Goal: Navigation & Orientation: Find specific page/section

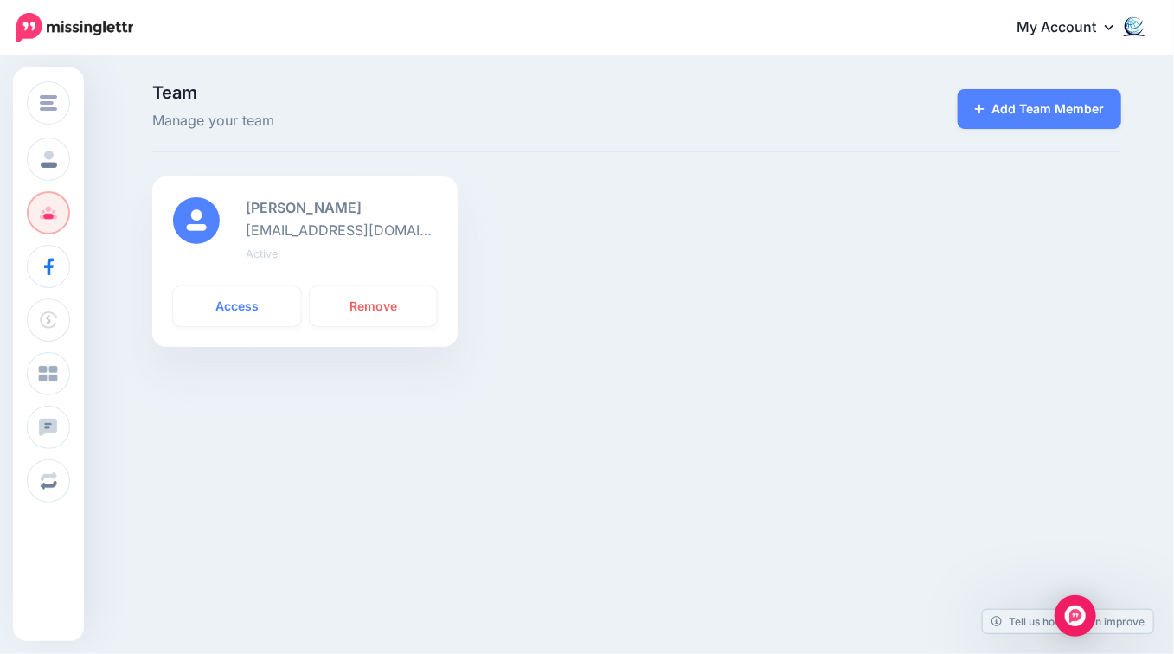
click at [280, 365] on div "[PERSON_NAME] [EMAIL_ADDRESS][DOMAIN_NAME] Active Access Remove" at bounding box center [304, 272] width 331 height 191
click at [236, 307] on link "Access" at bounding box center [237, 306] width 128 height 40
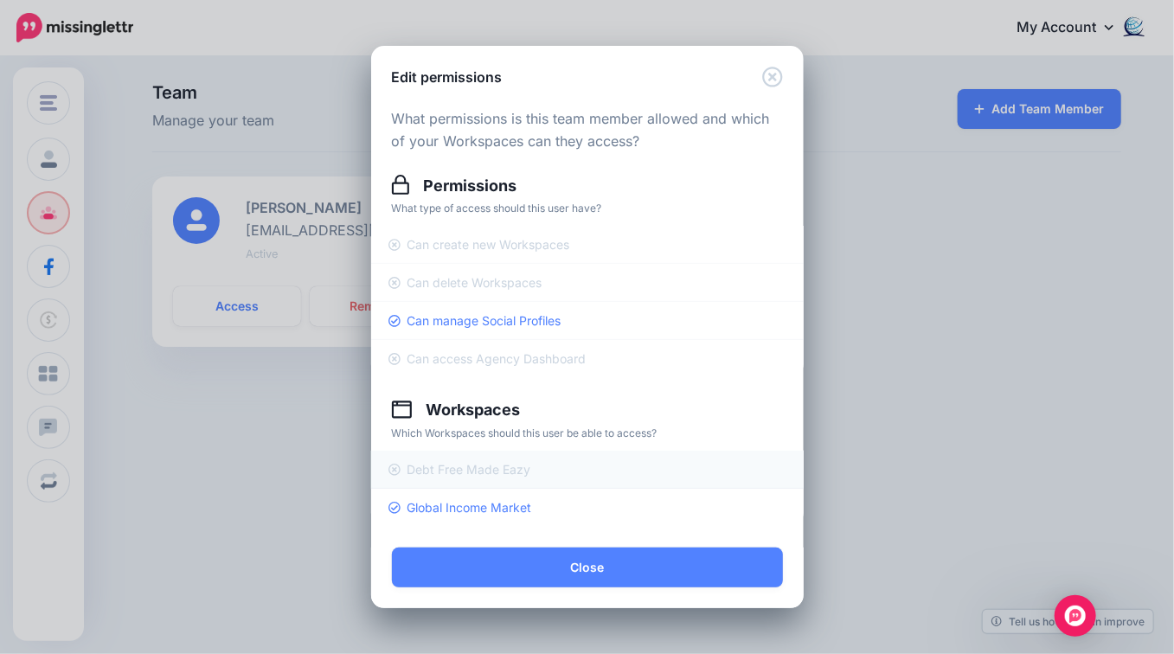
click at [419, 462] on link "Debt Free Made Eazy" at bounding box center [587, 470] width 433 height 38
click at [451, 246] on span "Can create new Workspaces" at bounding box center [489, 244] width 163 height 15
click at [451, 286] on span "Can delete Workspaces" at bounding box center [475, 282] width 135 height 15
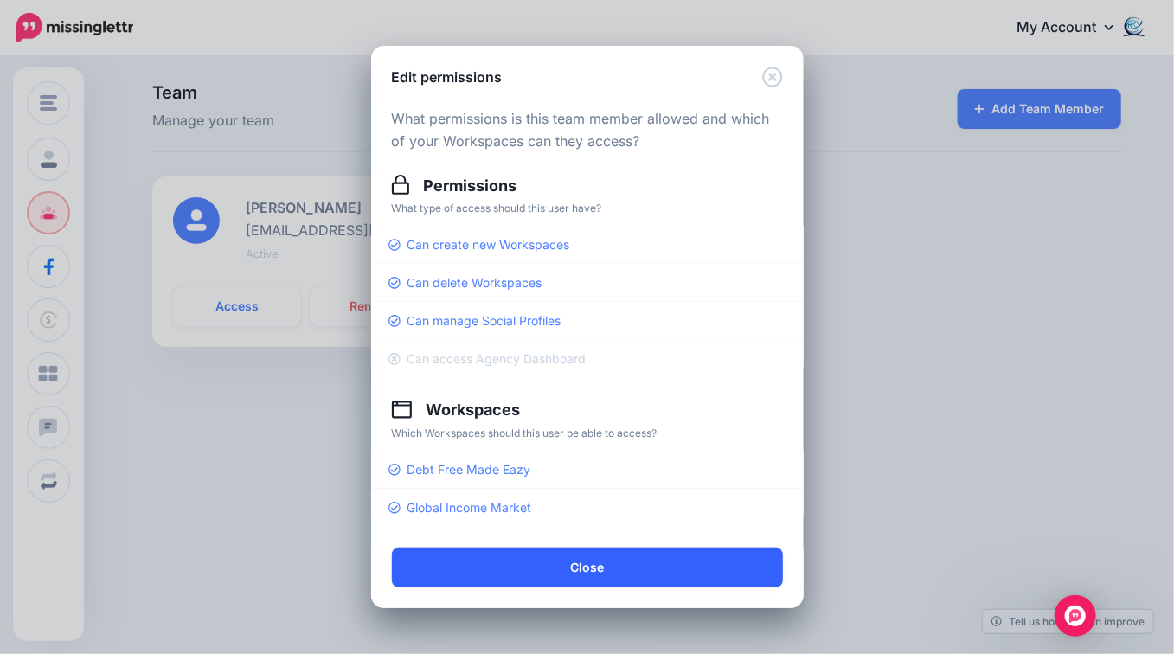
click at [589, 564] on button "Close" at bounding box center [587, 568] width 391 height 40
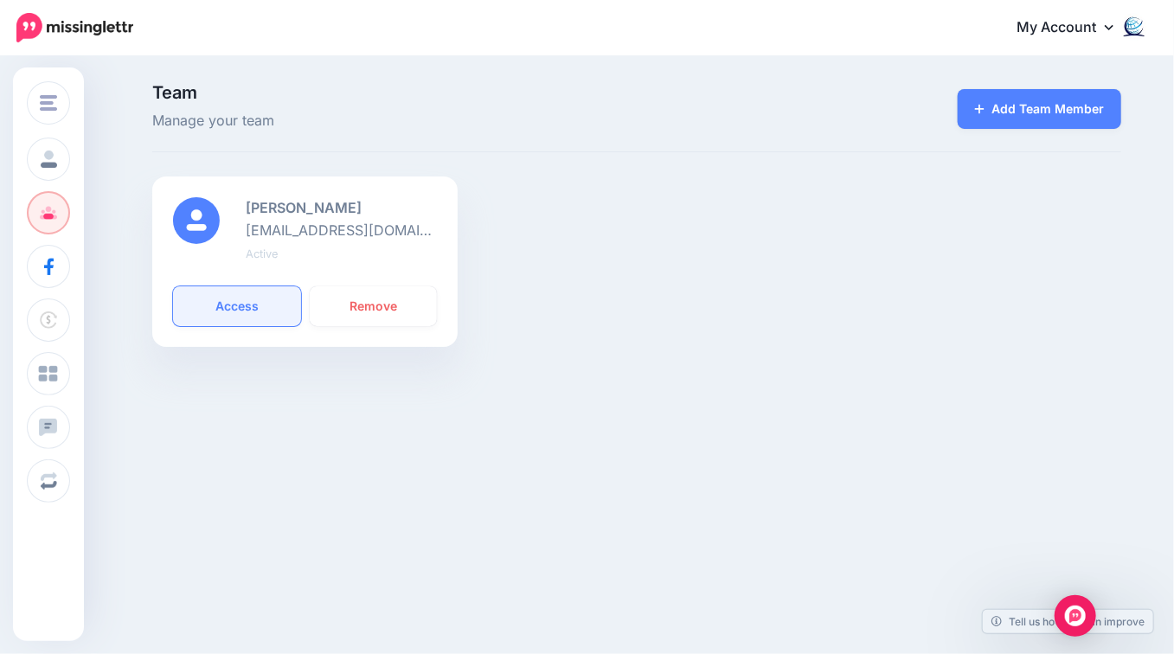
click at [239, 312] on link "Access" at bounding box center [237, 306] width 128 height 40
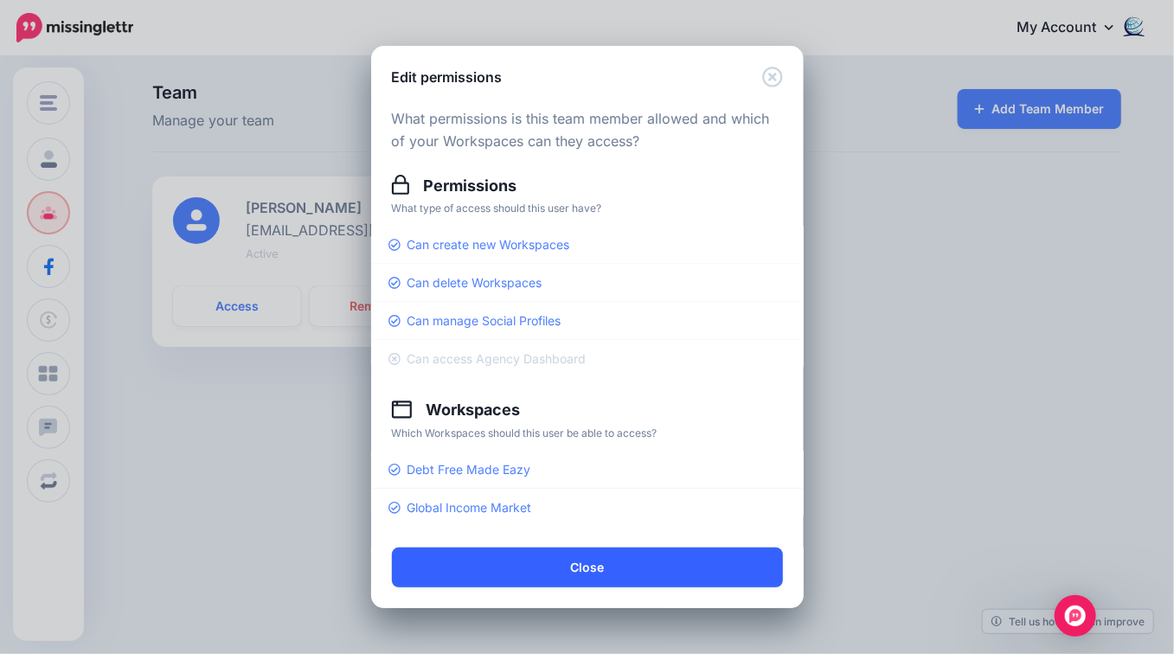
click at [536, 570] on button "Close" at bounding box center [587, 568] width 391 height 40
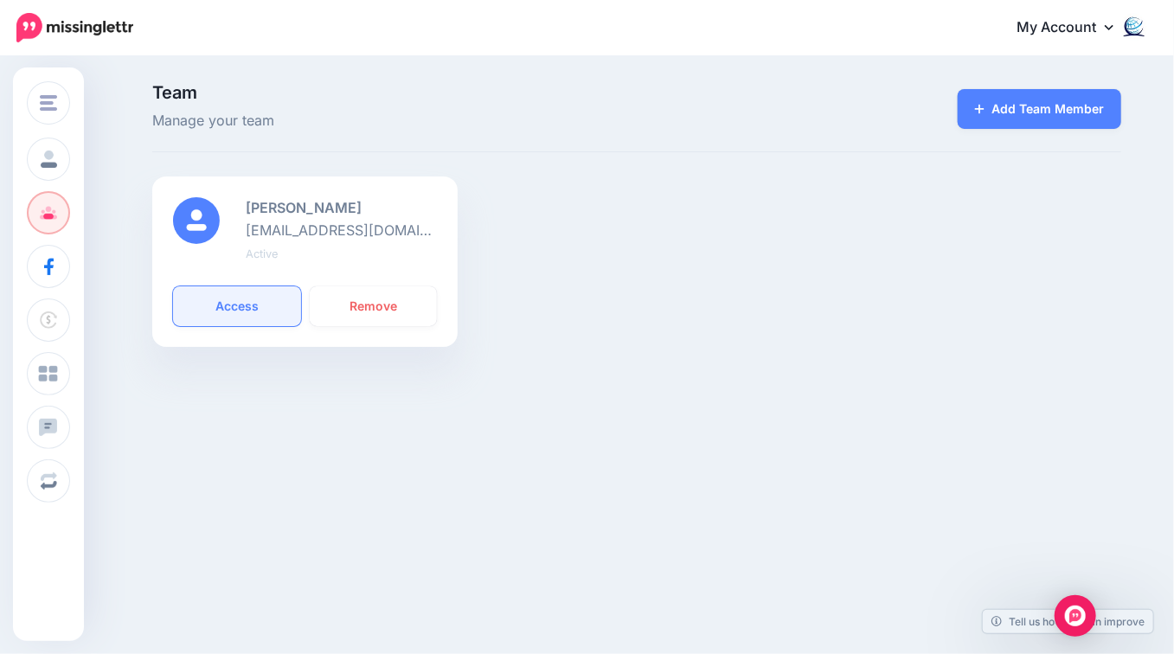
click at [234, 304] on link "Access" at bounding box center [237, 306] width 128 height 40
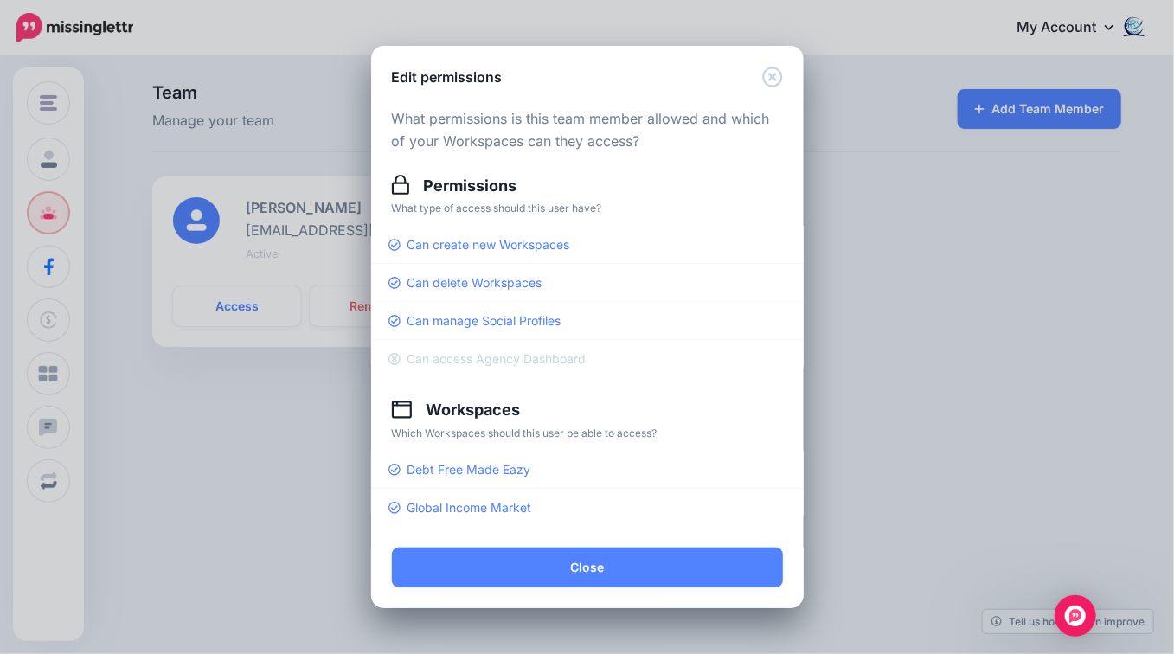
click at [308, 410] on div "Edit permissions What permissions is this team member allowed and which of your…" at bounding box center [587, 327] width 1174 height 654
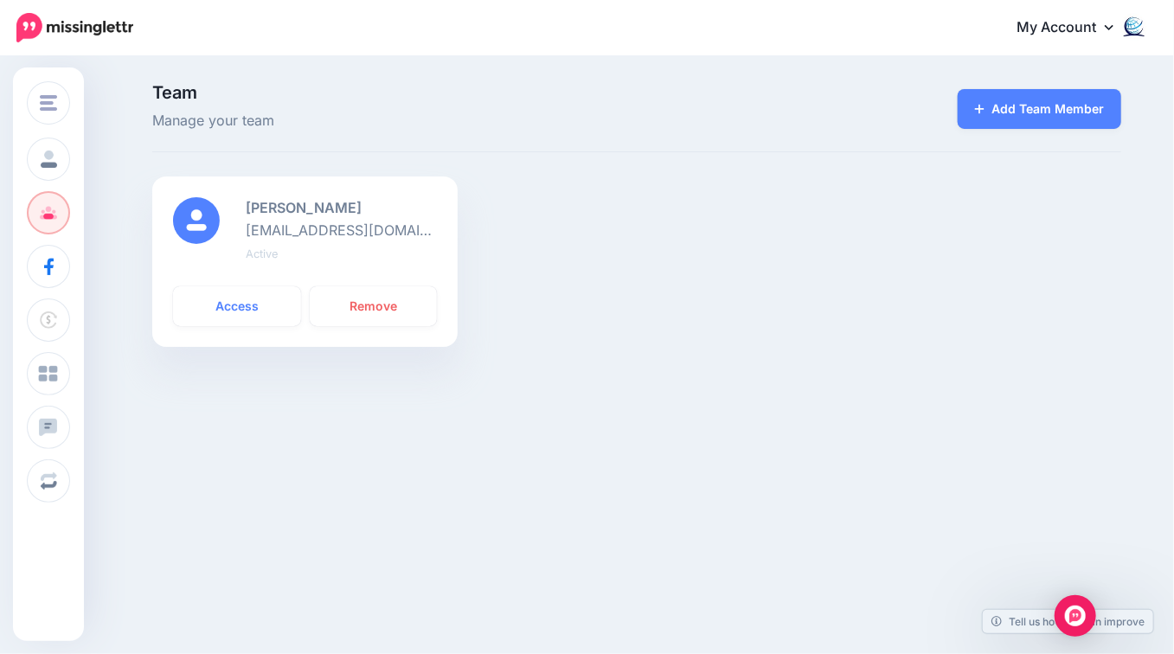
click at [308, 410] on div "Change Workspace Agency Dashboard Global Income Market Debt Free Made Eazy Add …" at bounding box center [587, 300] width 1174 height 484
click at [235, 316] on link "Access" at bounding box center [237, 306] width 128 height 40
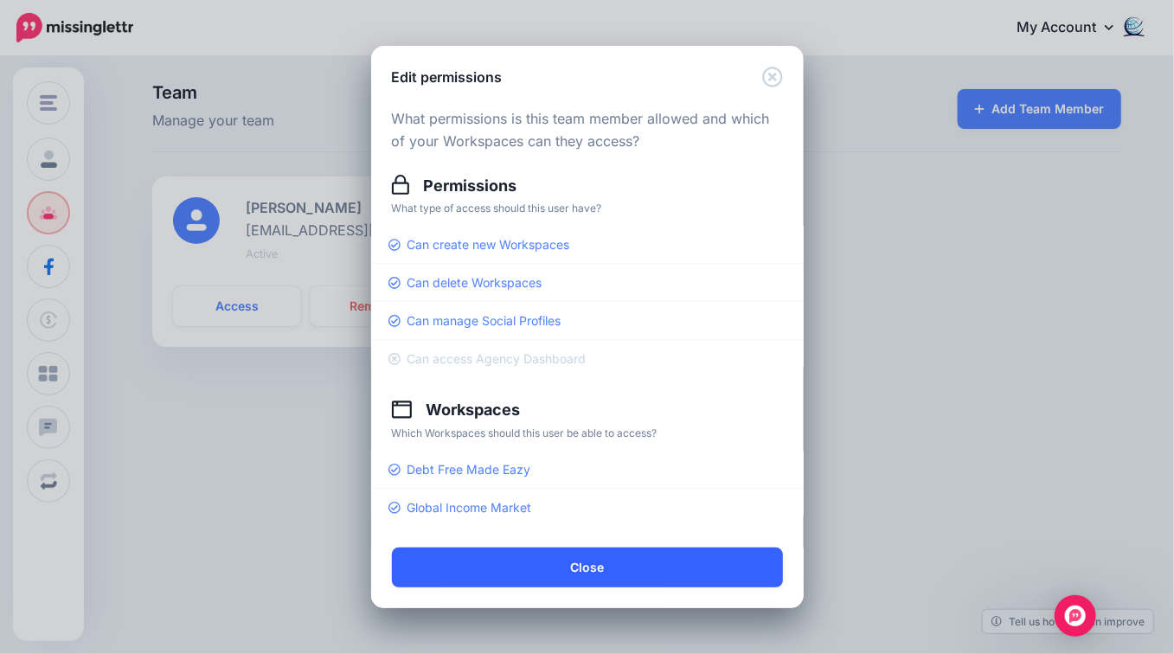
click at [622, 578] on button "Close" at bounding box center [587, 568] width 391 height 40
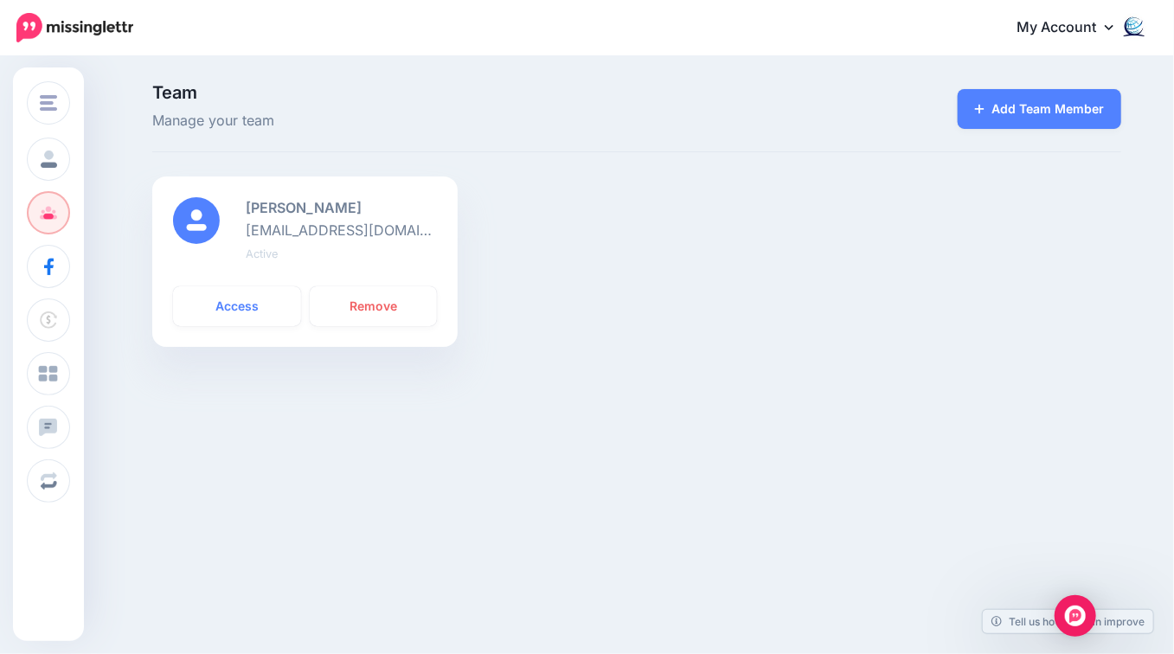
click at [68, 28] on img at bounding box center [74, 27] width 117 height 29
click at [248, 305] on link "Access" at bounding box center [237, 306] width 128 height 40
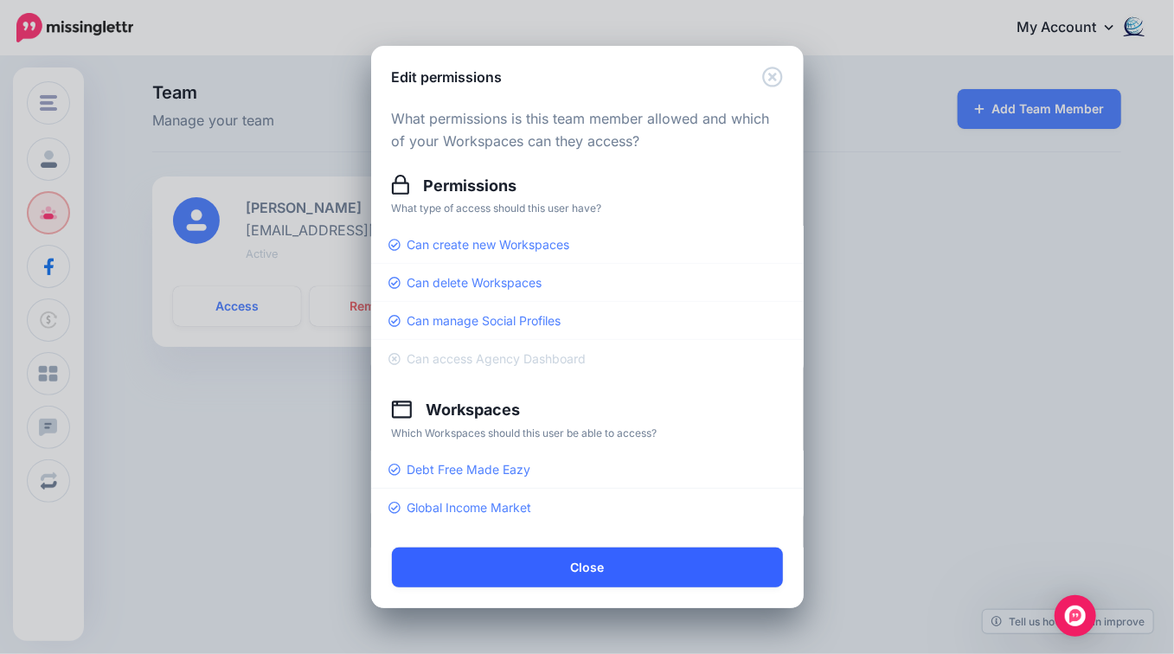
click at [627, 563] on button "Close" at bounding box center [587, 568] width 391 height 40
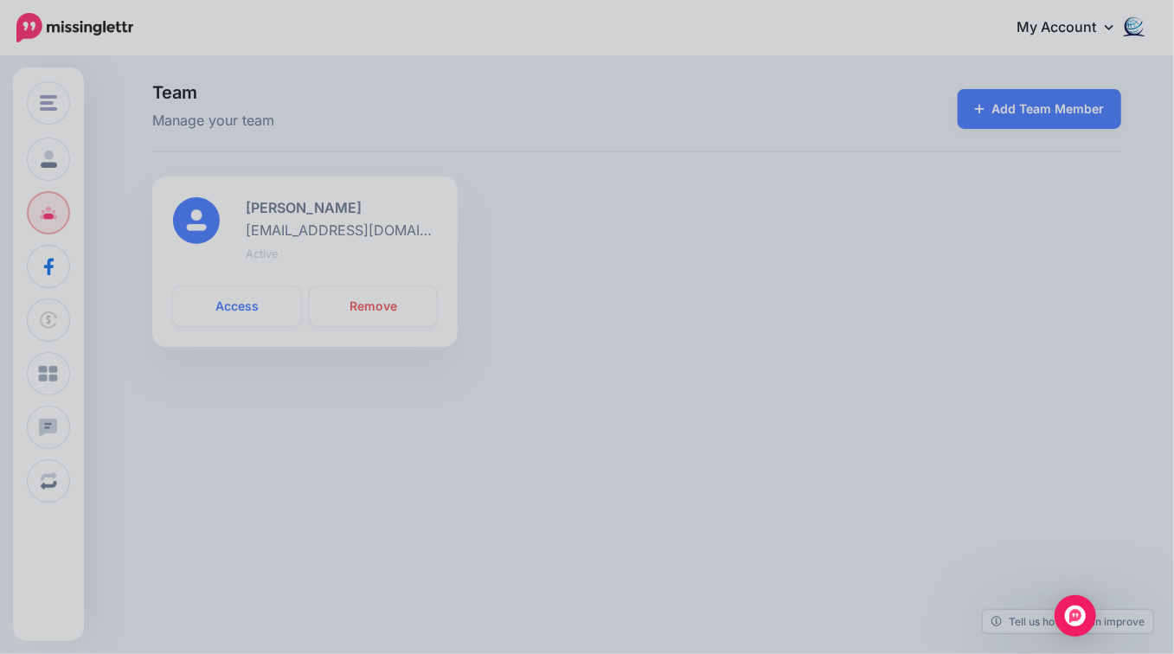
click at [627, 563] on body "My Account Dashboard My Account Billing Logout" at bounding box center [587, 327] width 1174 height 654
